Goal: Information Seeking & Learning: Learn about a topic

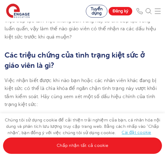
scroll to position [880, 0]
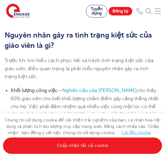
scroll to position [1214, 0]
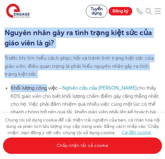
drag, startPoint x: 5, startPoint y: 32, endPoint x: 47, endPoint y: 83, distance: 66.5
click at [47, 83] on section "[DATE] Hội chứng kiệt sức của giáo viên: Thống kê, triệu chứng và cách phục hồi…" at bounding box center [82, 51] width 165 height 2299
click at [35, 68] on font "Trước khi tìm hiểu cách phục hồi và tránh tình trạng kiệt sức của giáo viên, đi…" at bounding box center [79, 67] width 149 height 22
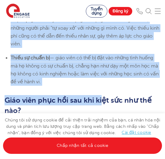
scroll to position [1397, 0]
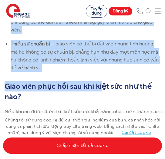
drag, startPoint x: 5, startPoint y: 57, endPoint x: 90, endPoint y: 67, distance: 85.5
copy section "Lorem ips dol sita cons adip eli se doeiu temp incid utla etd mag aliq enim, ad…"
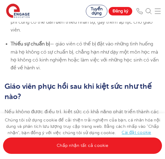
click at [75, 92] on h2 "Giáo viên phục hồi sau khi kiệt sức như thế nào?" at bounding box center [83, 91] width 156 height 21
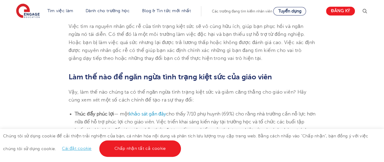
scroll to position [1368, 0]
